Goal: Check status

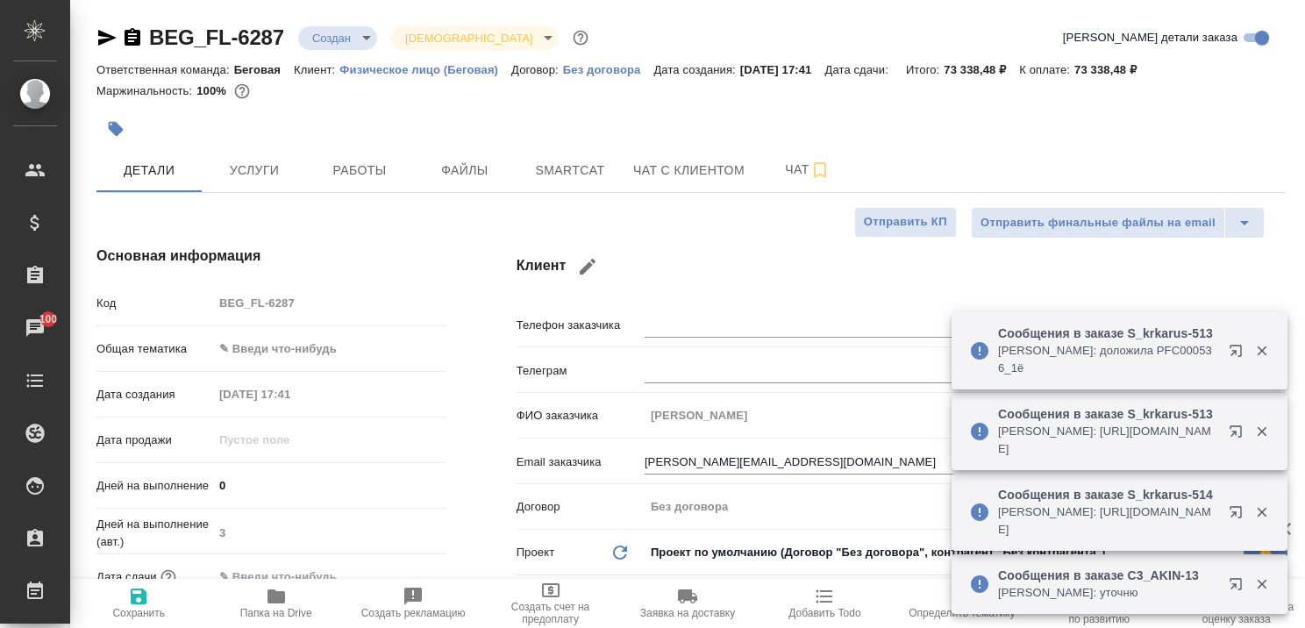
select select "RU"
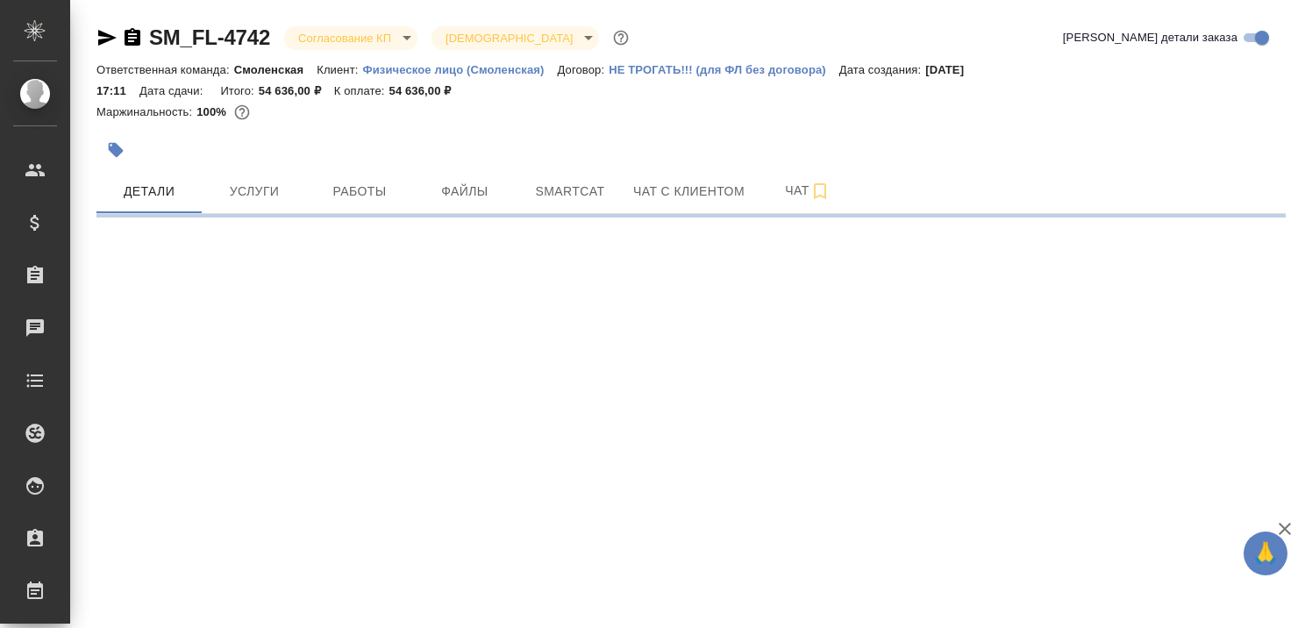
select select "RU"
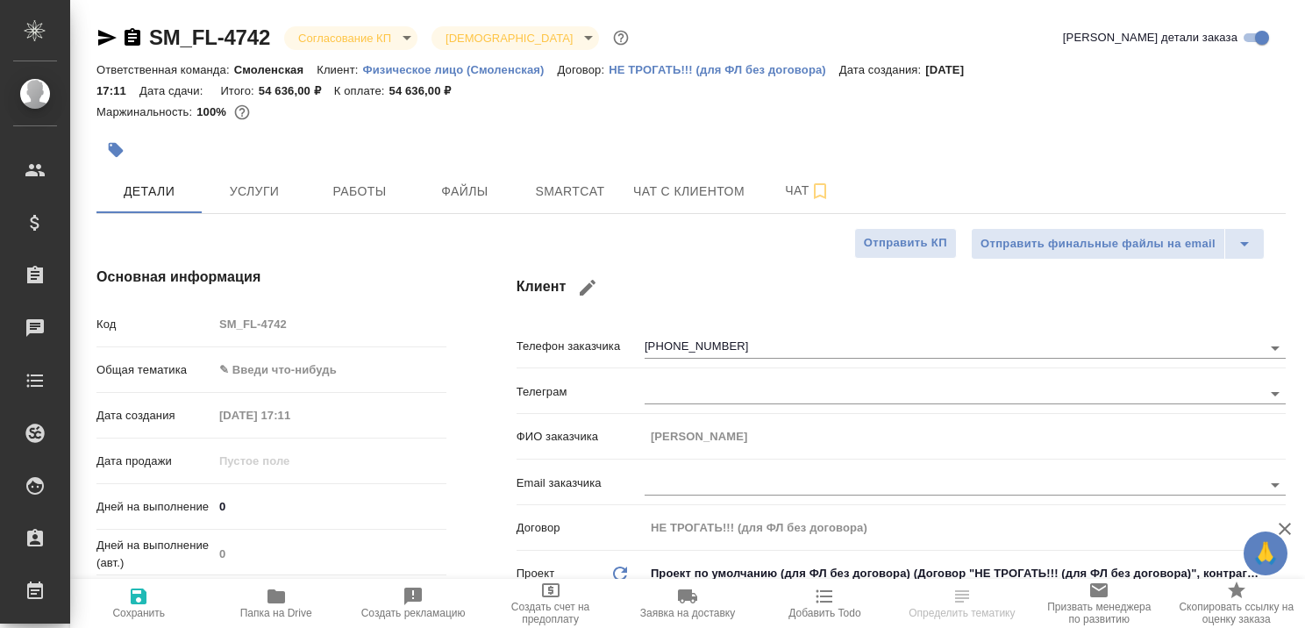
type textarea "x"
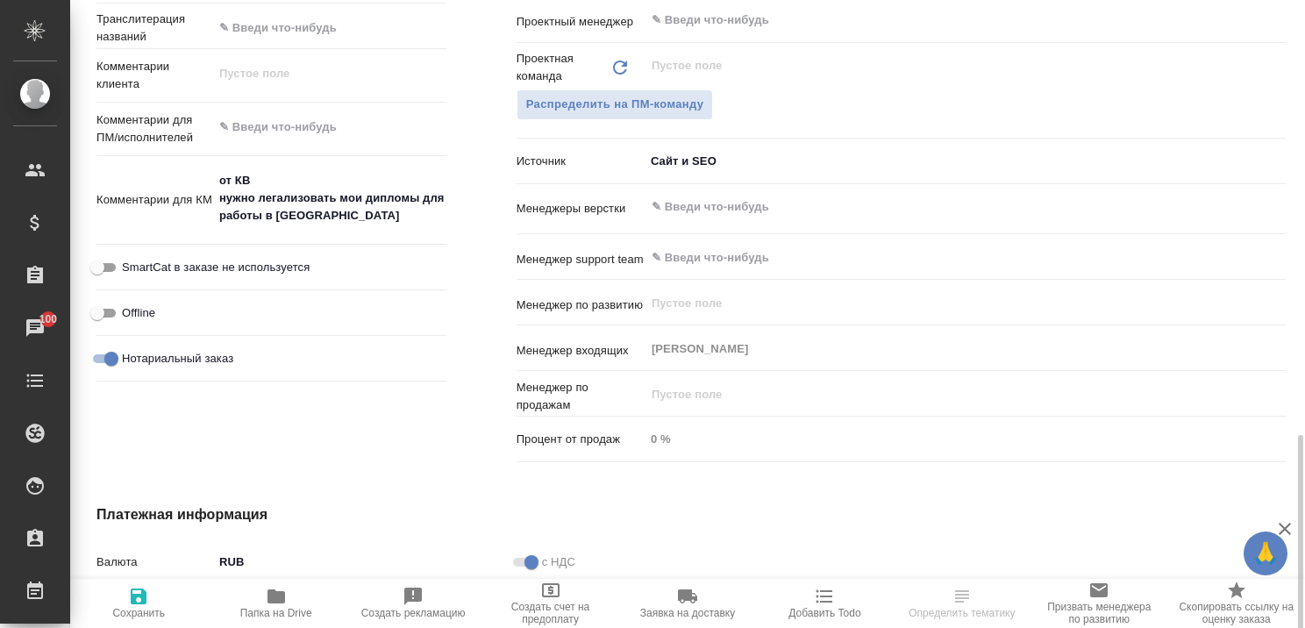
scroll to position [965, 0]
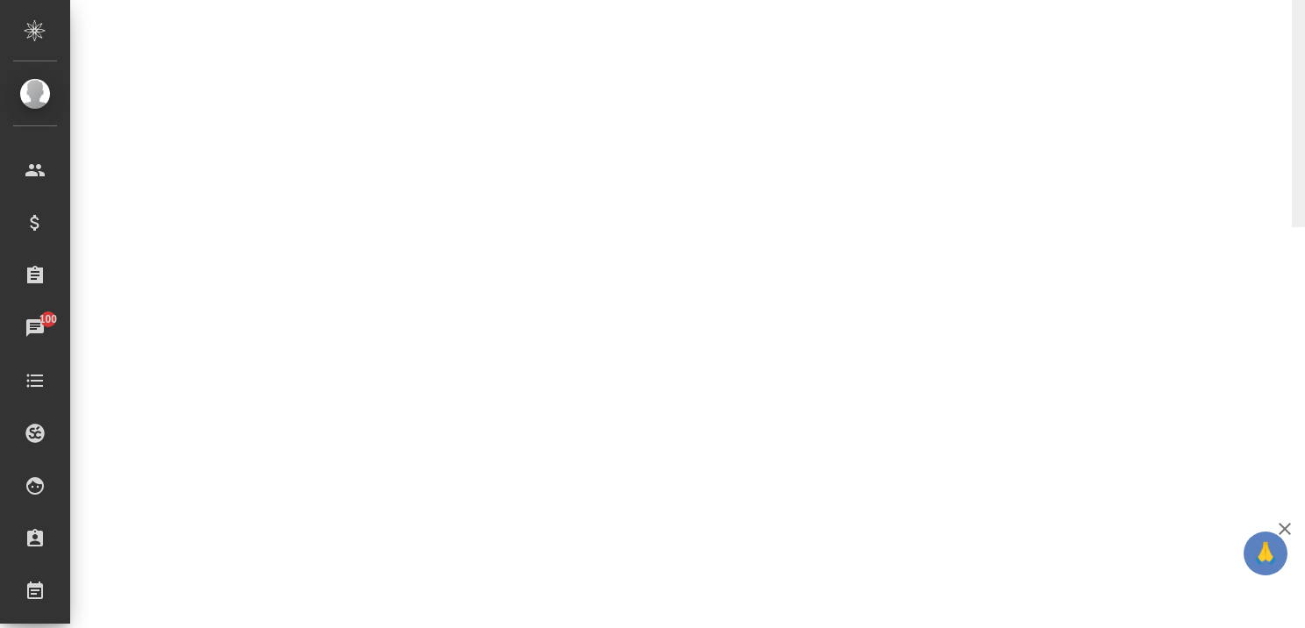
select select "RU"
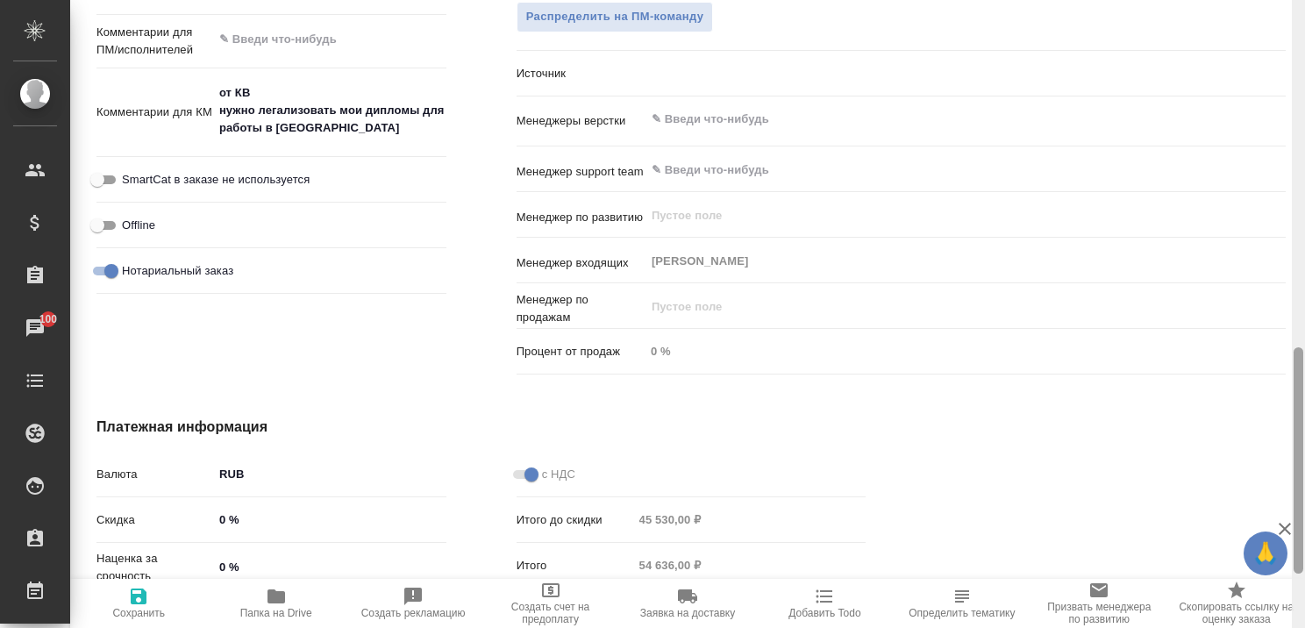
type textarea "x"
click at [1281, 523] on icon "button" at bounding box center [1284, 528] width 21 height 21
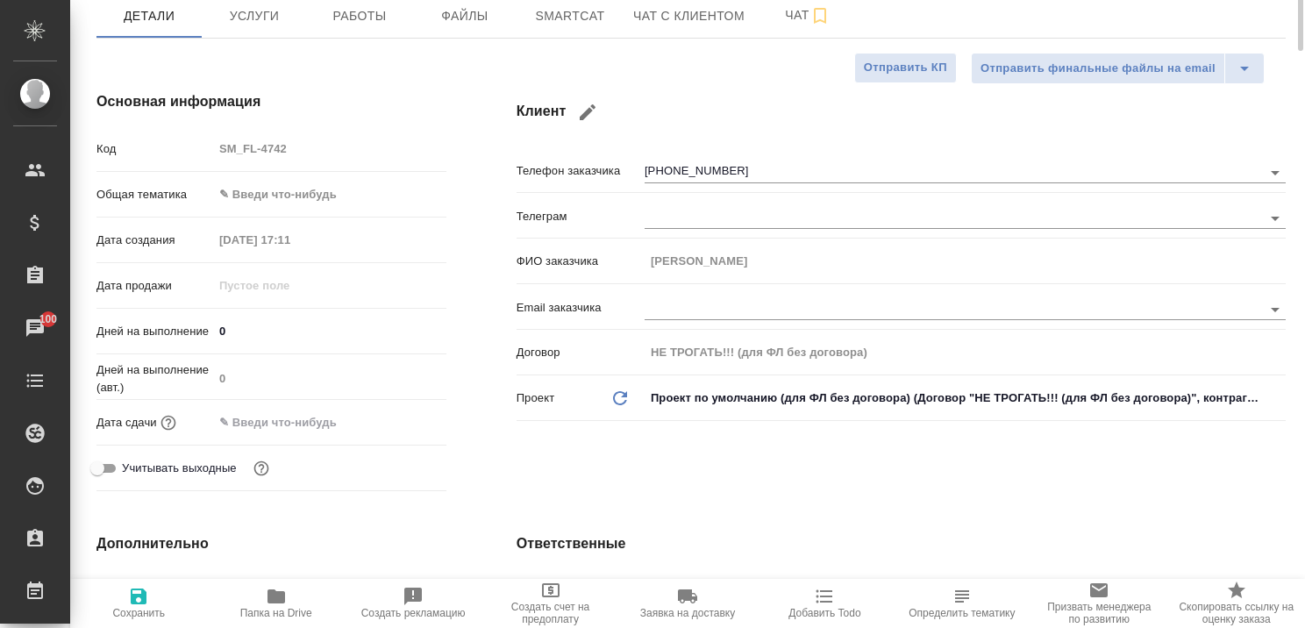
scroll to position [0, 0]
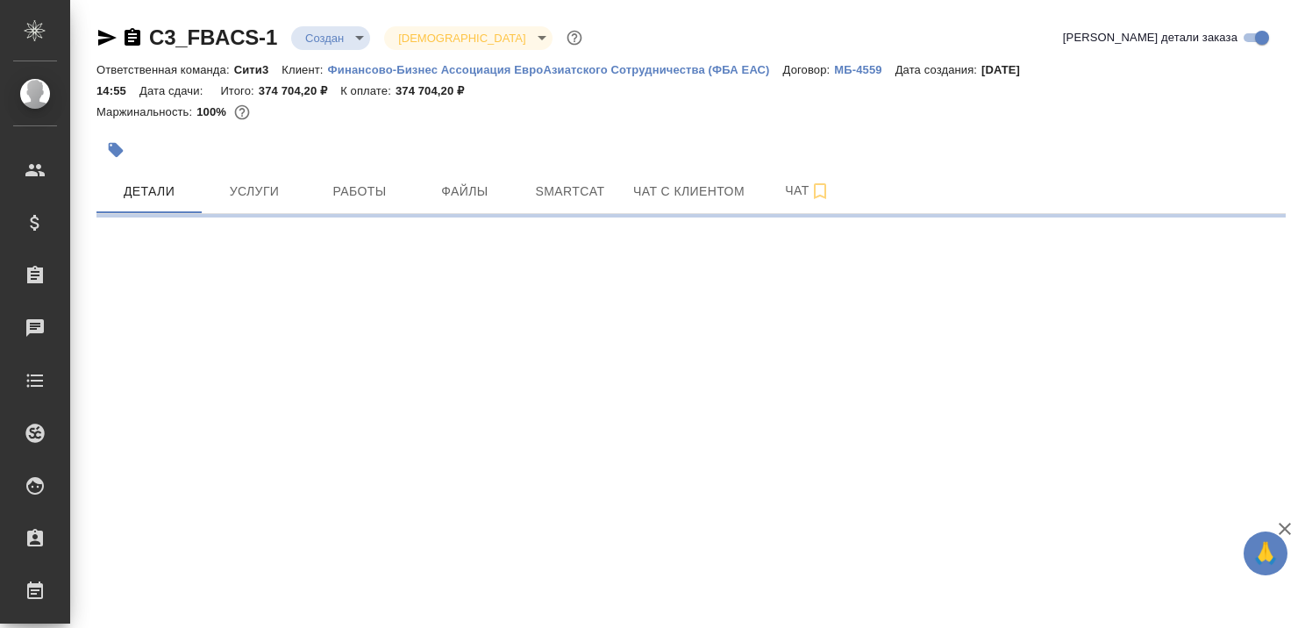
select select "RU"
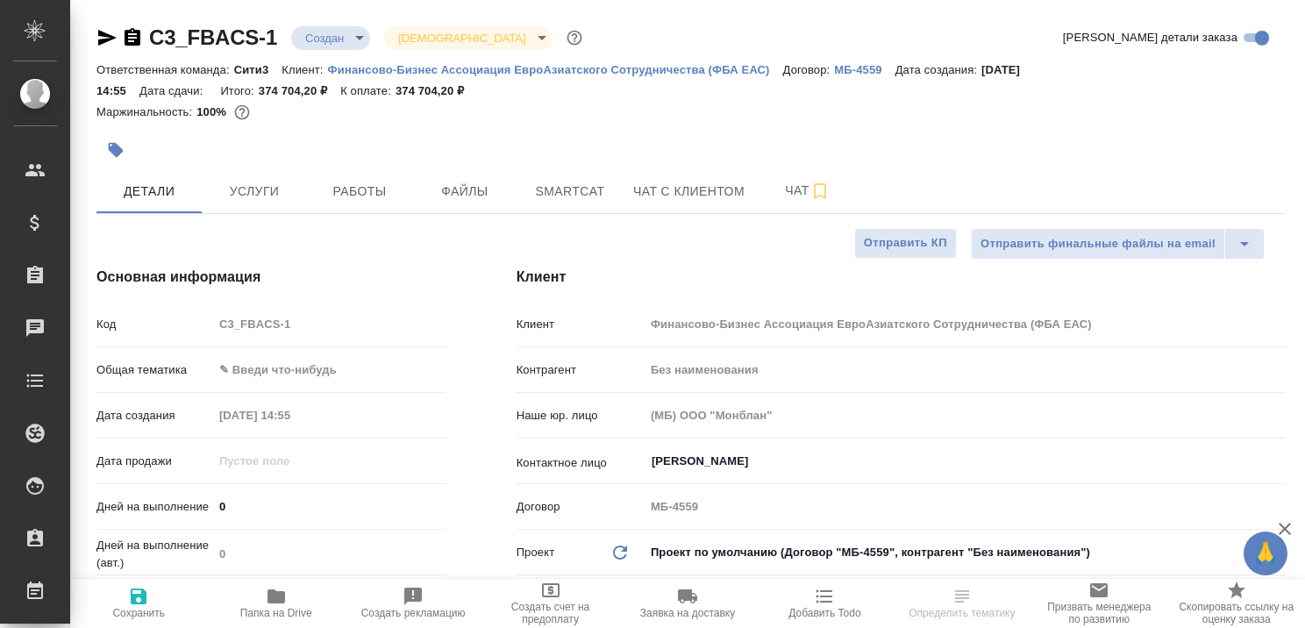
type textarea "x"
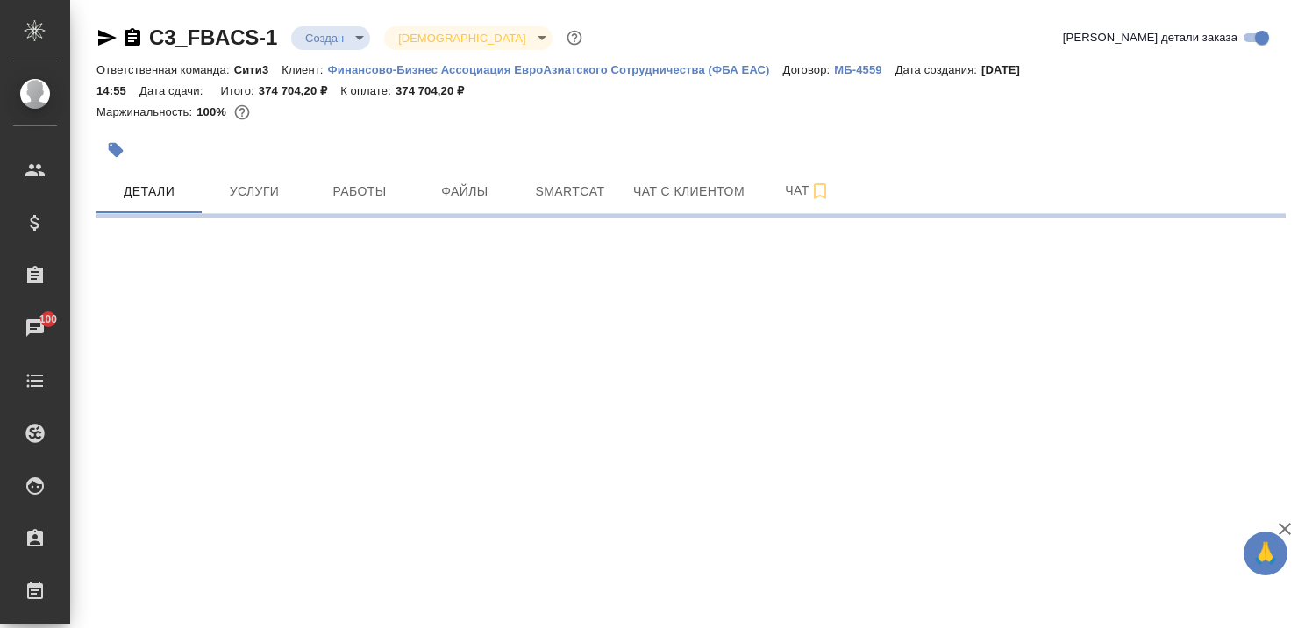
select select "RU"
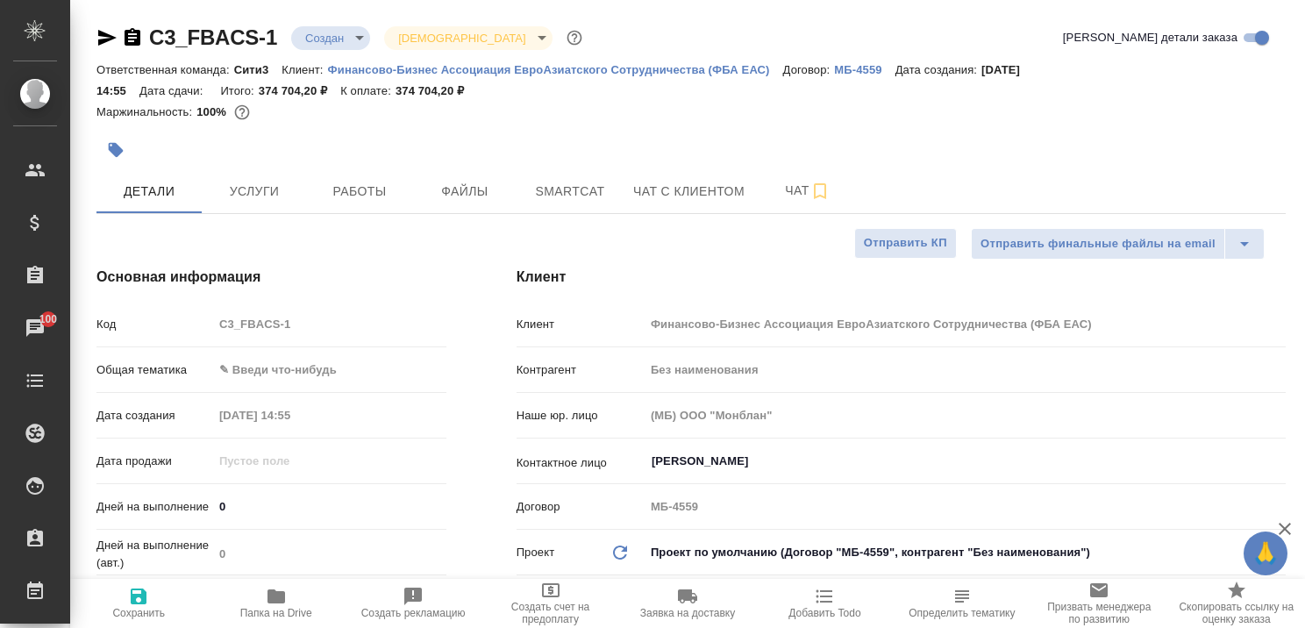
type textarea "x"
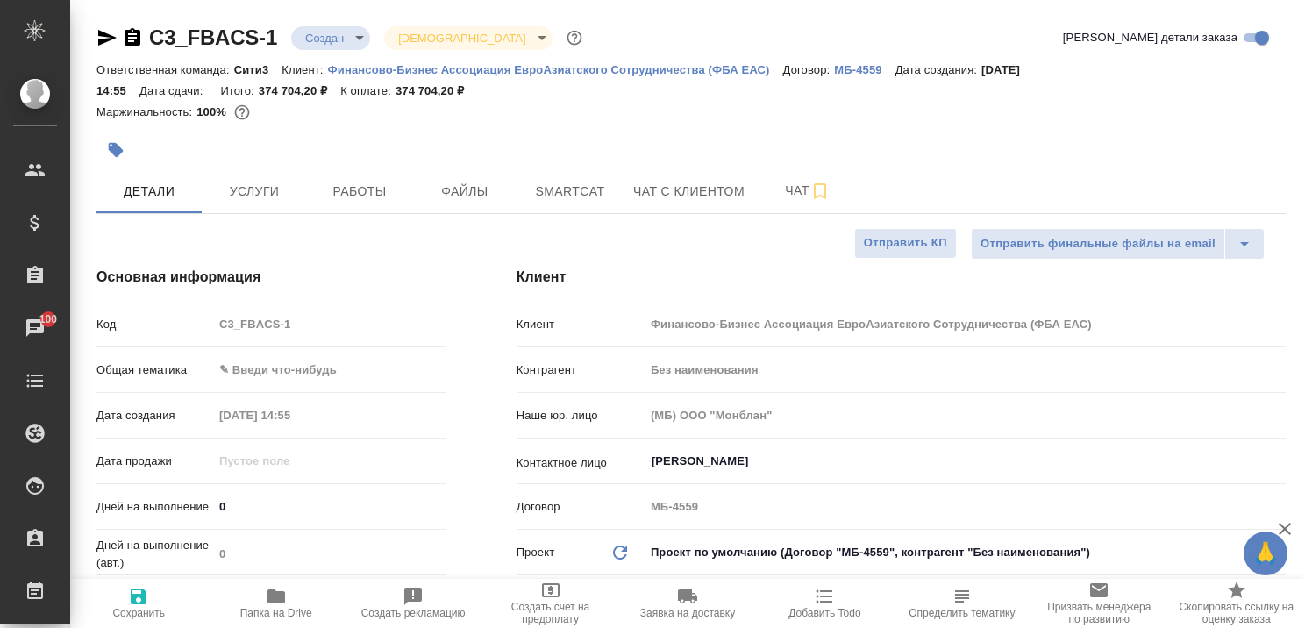
type textarea "x"
click at [1292, 530] on icon "button" at bounding box center [1284, 528] width 21 height 21
